Goal: Consume media (video, audio)

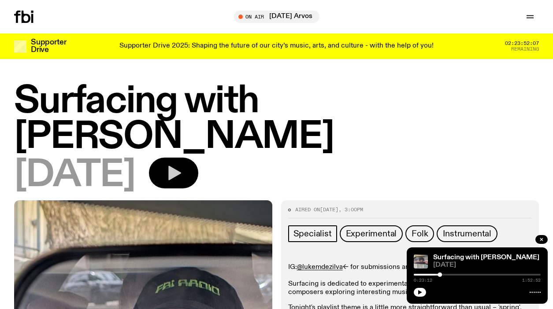
click at [183, 164] on icon "button" at bounding box center [174, 173] width 18 height 18
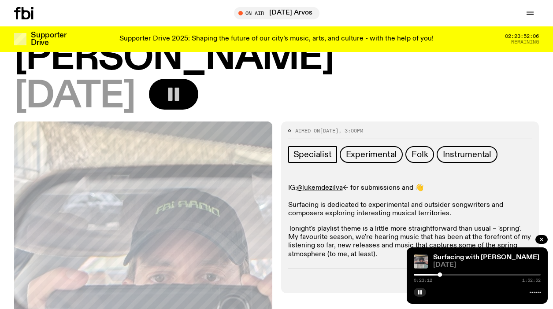
scroll to position [73, 0]
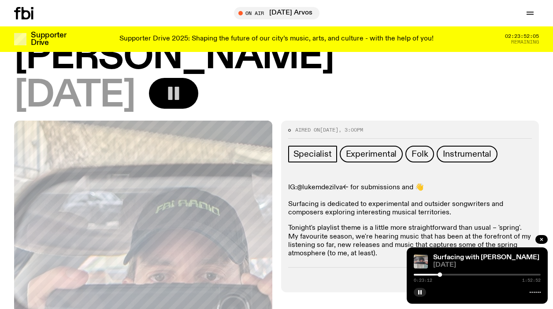
click at [333, 184] on link "@lukemdezilva" at bounding box center [320, 187] width 46 height 7
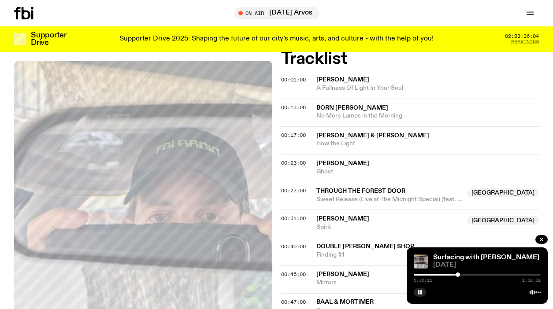
scroll to position [353, 0]
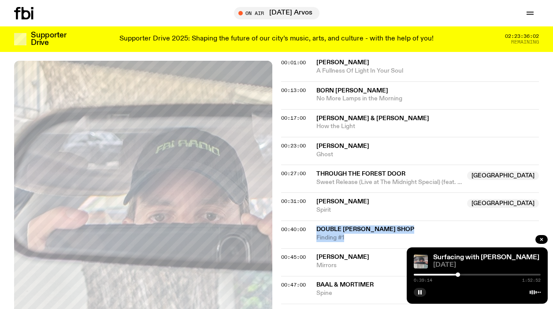
drag, startPoint x: 354, startPoint y: 204, endPoint x: 311, endPoint y: 196, distance: 43.5
click at [311, 221] on div "00:40:00 Double [PERSON_NAME] Shop Finding #1" at bounding box center [410, 235] width 258 height 28
copy div "Double [PERSON_NAME] Shop Finding #1"
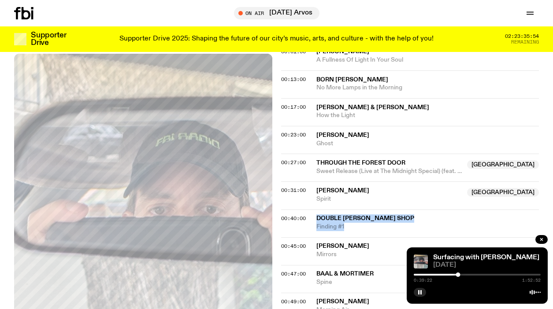
scroll to position [348, 0]
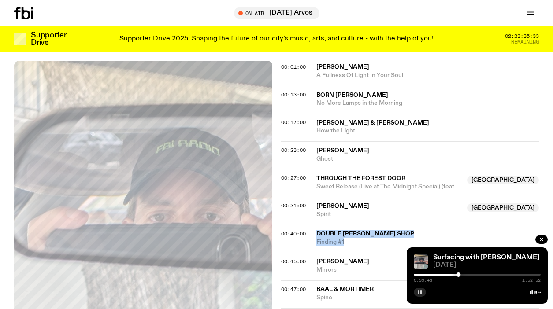
click at [422, 291] on icon "button" at bounding box center [420, 292] width 5 height 5
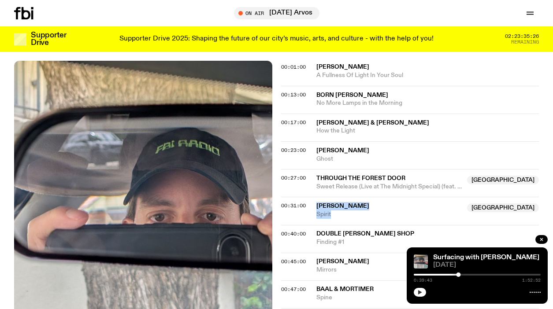
drag, startPoint x: 340, startPoint y: 181, endPoint x: 313, endPoint y: 171, distance: 29.3
click at [313, 197] on div "00:31:00 [PERSON_NAME][GEOGRAPHIC_DATA] [GEOGRAPHIC_DATA] Spirit [GEOGRAPHIC_DA…" at bounding box center [410, 211] width 258 height 28
copy div "[PERSON_NAME] NSW Spirit"
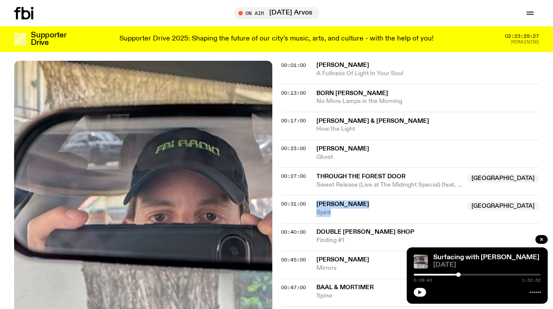
scroll to position [401, 0]
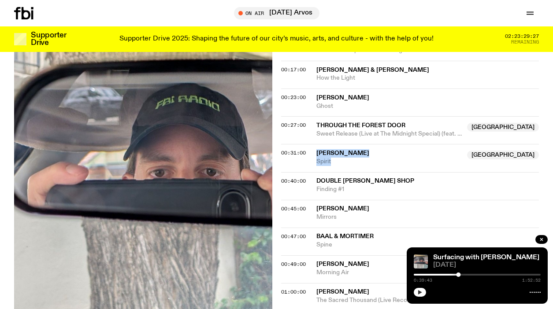
click at [418, 296] on button "button" at bounding box center [420, 292] width 12 height 9
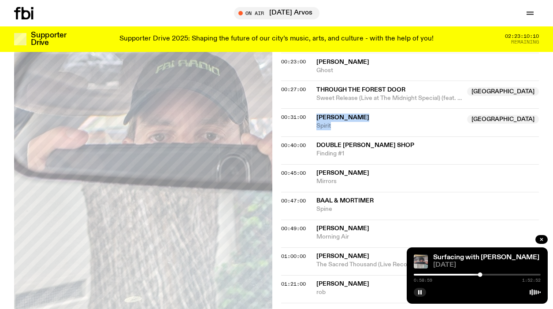
scroll to position [448, 0]
